Goal: Information Seeking & Learning: Find specific fact

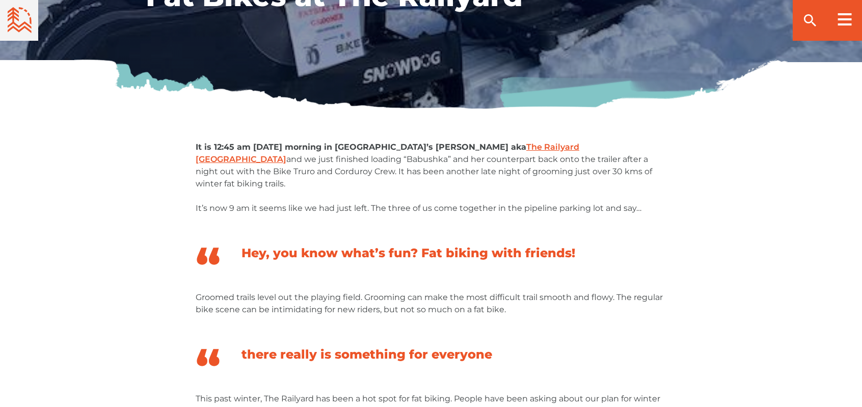
scroll to position [306, 0]
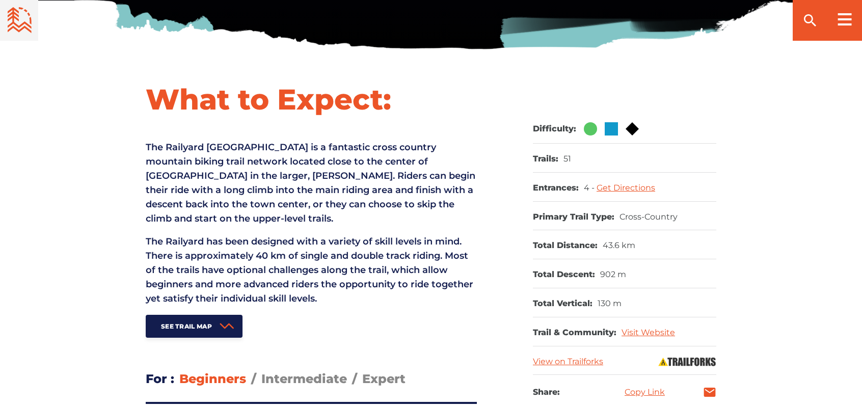
scroll to position [408, 0]
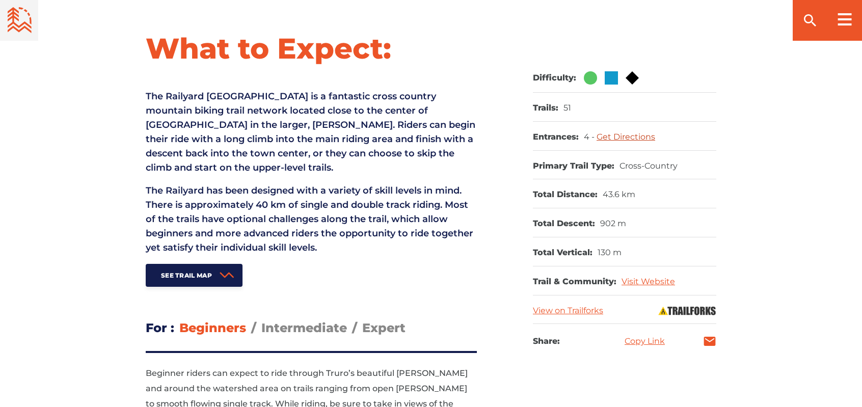
click at [631, 137] on link "Get Directions" at bounding box center [626, 137] width 59 height 10
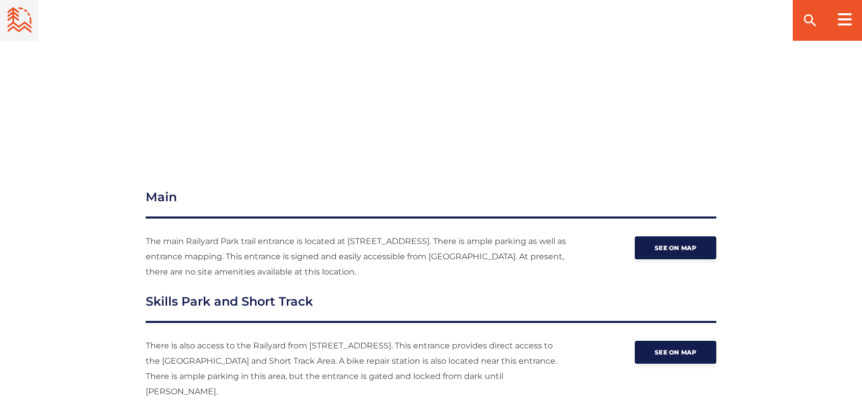
scroll to position [1299, 0]
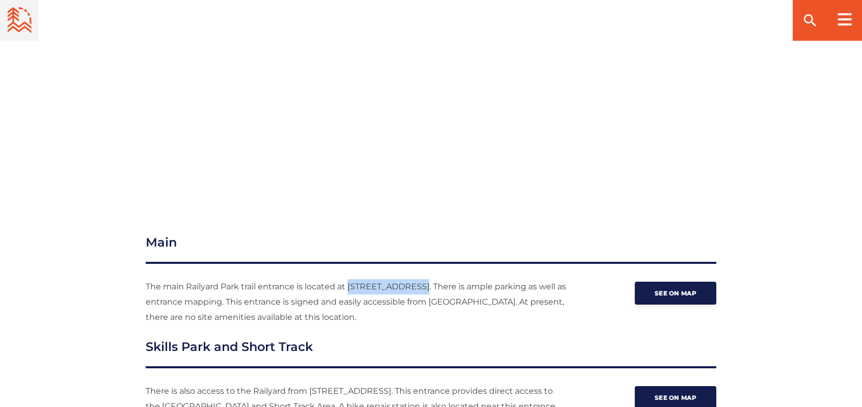
drag, startPoint x: 348, startPoint y: 256, endPoint x: 419, endPoint y: 255, distance: 70.3
click at [419, 279] on p "The main Railyard Park trail entrance is located at 627 Young Street. There is …" at bounding box center [357, 302] width 423 height 46
copy p "627 Young Street"
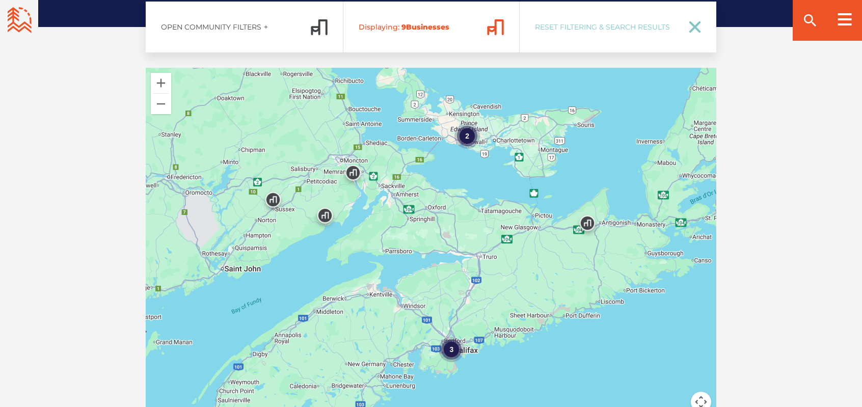
scroll to position [2115, 0]
